Goal: Information Seeking & Learning: Compare options

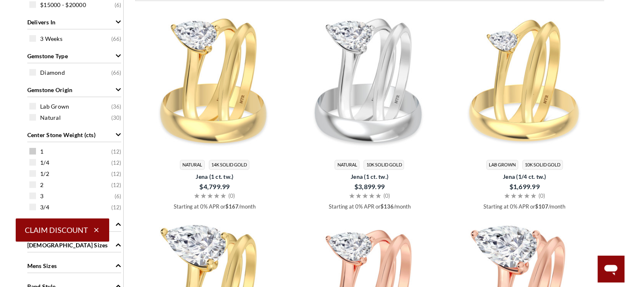
click at [29, 153] on span at bounding box center [32, 151] width 7 height 7
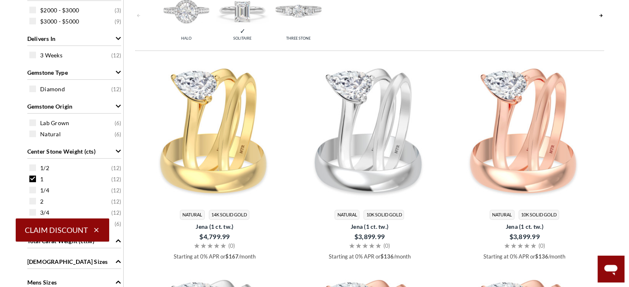
click at [32, 176] on span at bounding box center [32, 179] width 7 height 7
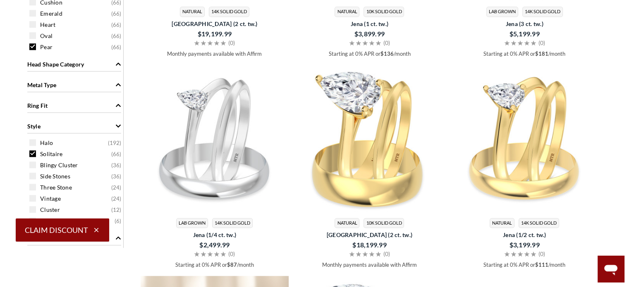
scroll to position [819, 0]
click at [37, 153] on div "Solitaire ( 66 )" at bounding box center [76, 153] width 94 height 9
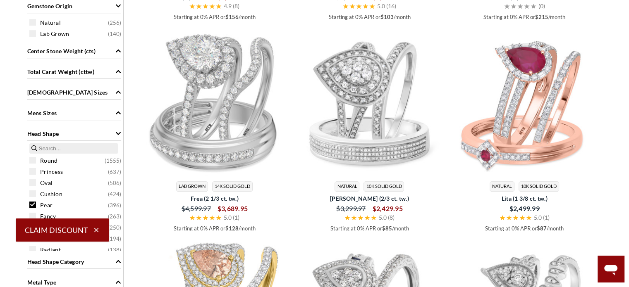
scroll to position [28, 0]
click at [93, 129] on div "Head Shape" at bounding box center [74, 133] width 94 height 16
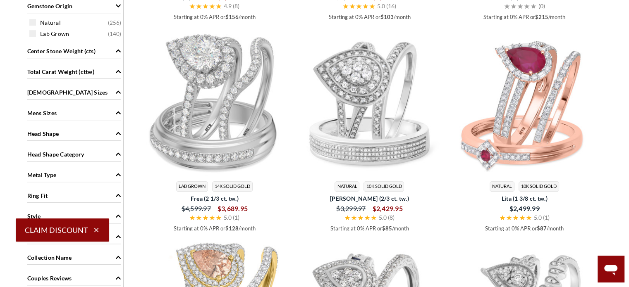
click at [73, 177] on div "Metal Type" at bounding box center [74, 175] width 94 height 16
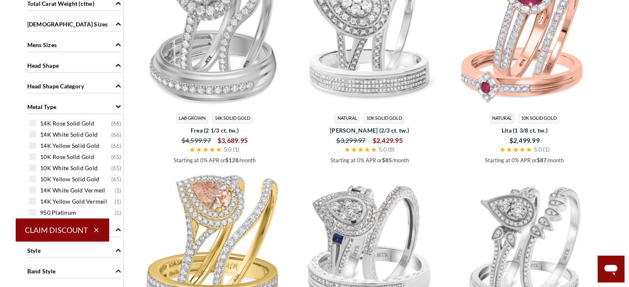
scroll to position [713, 0]
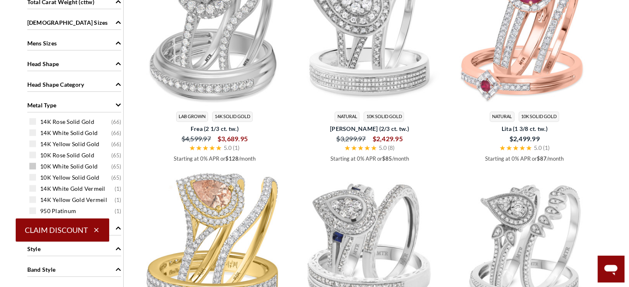
click at [31, 165] on span at bounding box center [32, 166] width 7 height 7
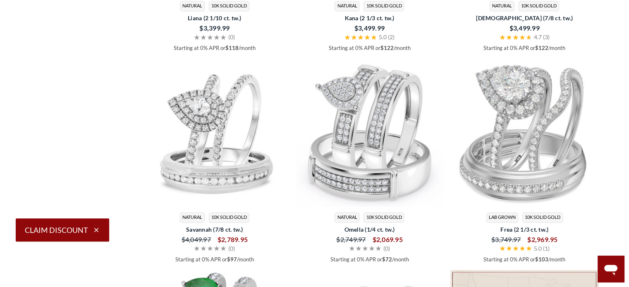
scroll to position [1320, 0]
